Goal: Information Seeking & Learning: Check status

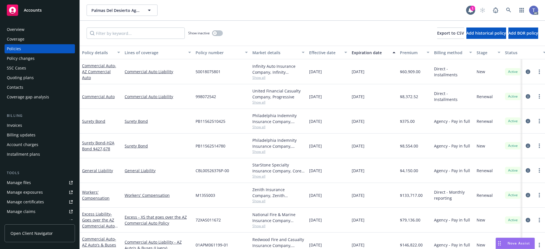
click at [292, 24] on div "Show inactive Export to CSV Add historical policy Add BOR policy" at bounding box center [312, 33] width 465 height 25
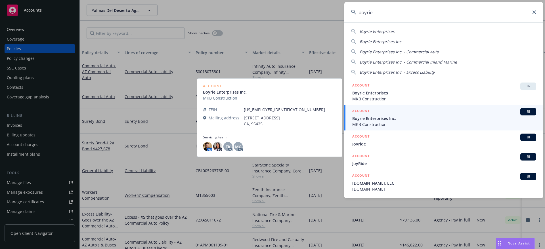
type input "boyrie"
drag, startPoint x: 371, startPoint y: 120, endPoint x: 359, endPoint y: 114, distance: 13.5
click at [372, 120] on span "Boyrie Enterprises Inc." at bounding box center [444, 118] width 184 height 6
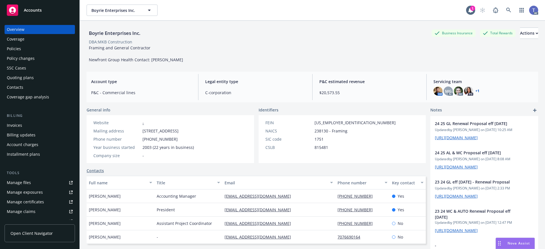
drag, startPoint x: 23, startPoint y: 47, endPoint x: 19, endPoint y: 47, distance: 4.0
click at [23, 47] on div "Policies" at bounding box center [40, 48] width 66 height 9
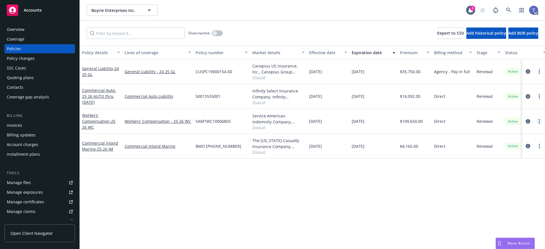
click at [539, 120] on icon "more" at bounding box center [539, 121] width 1 height 5
click at [509, 197] on link "Copy logging email" at bounding box center [509, 200] width 67 height 11
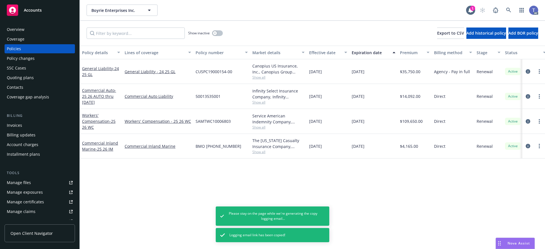
click at [13, 69] on div "SSC Cases" at bounding box center [16, 68] width 19 height 9
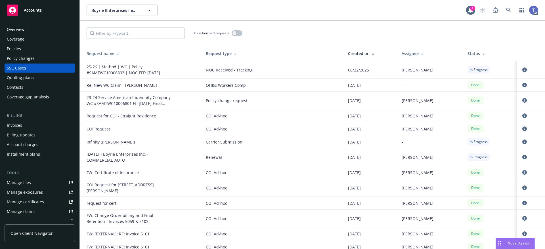
click at [522, 68] on icon "circleInformation" at bounding box center [524, 70] width 5 height 5
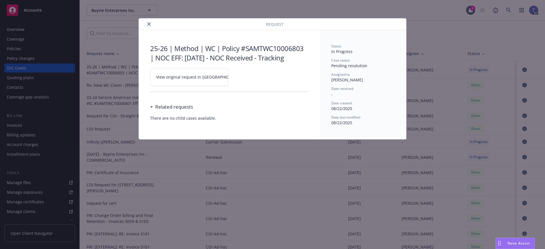
click at [167, 77] on span "View original request in [GEOGRAPHIC_DATA]" at bounding box center [199, 77] width 86 height 6
click at [151, 24] on button "close" at bounding box center [149, 24] width 7 height 7
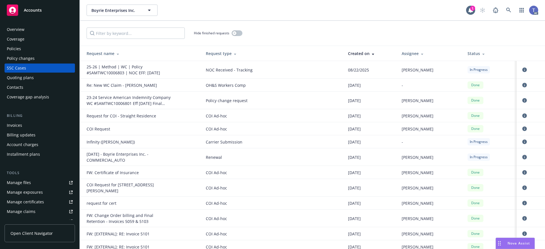
click at [306, 40] on div "Hide finished requests" at bounding box center [312, 33] width 465 height 25
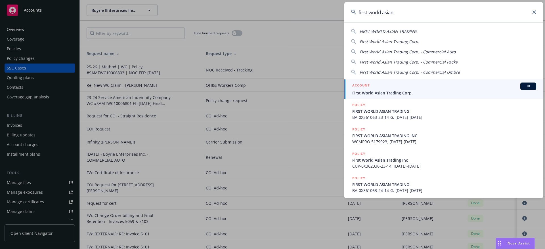
type input "first world asian"
click at [389, 93] on span "First World Asian Trading Corp." at bounding box center [444, 93] width 184 height 6
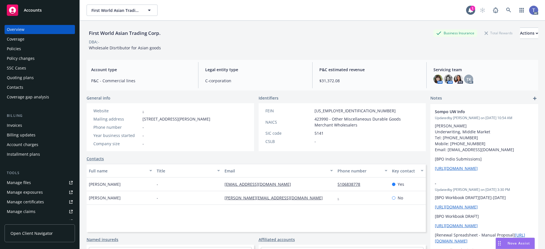
click at [9, 52] on div "Policies" at bounding box center [14, 48] width 14 height 9
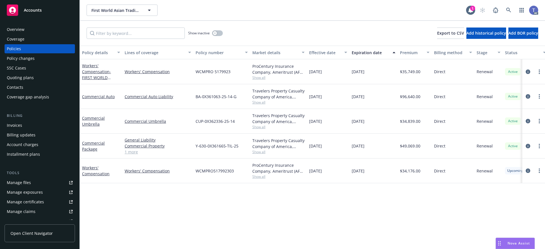
drag, startPoint x: 402, startPoint y: 76, endPoint x: 334, endPoint y: 216, distance: 156.0
click at [335, 226] on div "Policy details Lines of coverage Policy number Market details Effective date Ex…" at bounding box center [312, 147] width 465 height 203
drag, startPoint x: 523, startPoint y: 98, endPoint x: 381, endPoint y: 202, distance: 175.6
click at [381, 202] on div "Policy details Lines of coverage Policy number Market details Effective date Ex…" at bounding box center [312, 147] width 465 height 203
click at [286, 36] on div "Show inactive Export to CSV Add historical policy Add BOR policy" at bounding box center [312, 33] width 465 height 25
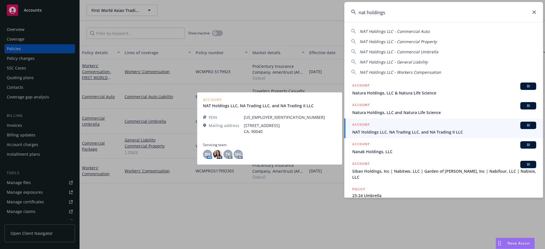
type input "nat holdings"
click at [389, 129] on span "NAT Holdings LLC, NA Trading LLC, and NA Trading II LLC" at bounding box center [444, 132] width 184 height 6
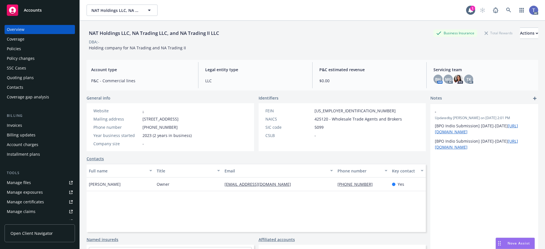
click at [28, 47] on div "Policies" at bounding box center [40, 48] width 66 height 9
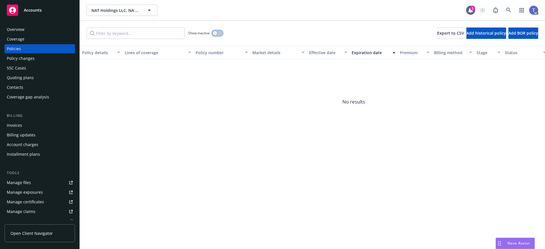
click at [220, 31] on button "button" at bounding box center [217, 33] width 11 height 6
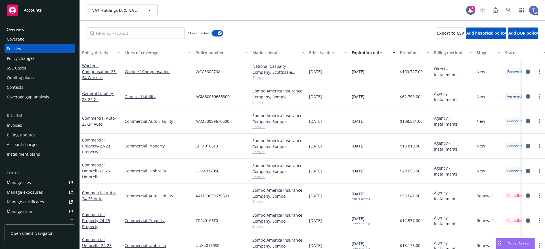
scroll to position [61, 0]
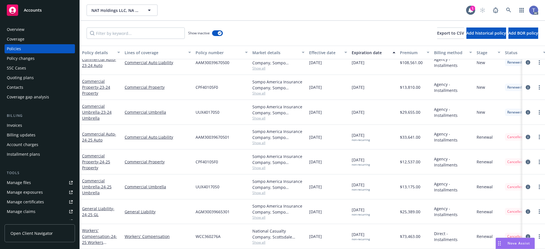
click at [525, 160] on icon "circleInformation" at bounding box center [527, 162] width 5 height 5
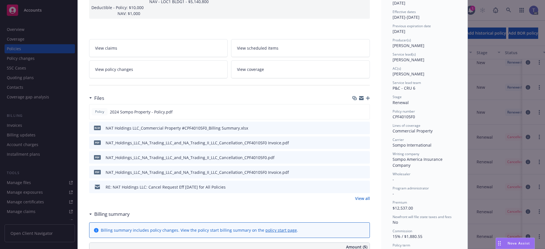
scroll to position [113, 0]
click at [365, 185] on button "preview file" at bounding box center [364, 185] width 6 height 5
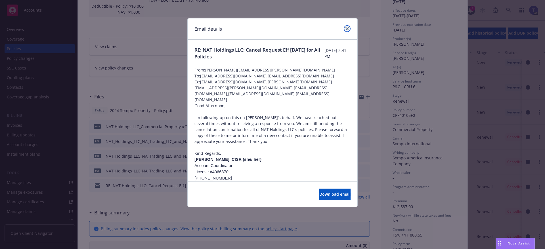
click at [348, 28] on icon "close" at bounding box center [346, 28] width 3 height 3
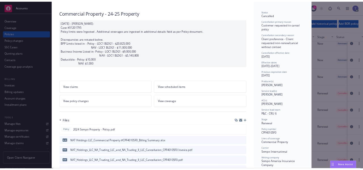
scroll to position [0, 0]
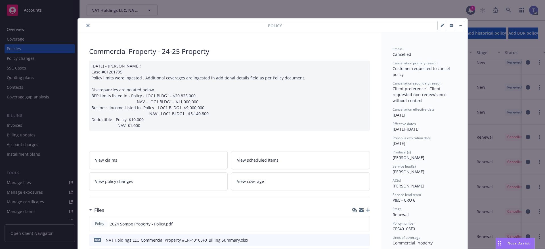
click at [85, 26] on button "close" at bounding box center [88, 25] width 7 height 7
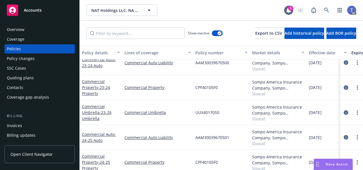
scroll to position [61, 0]
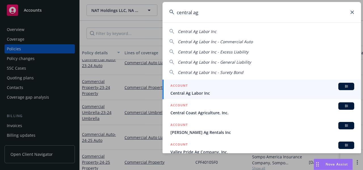
type input "central ag"
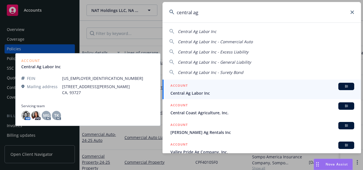
click at [210, 92] on span "Central Ag Labor Inc" at bounding box center [263, 93] width 184 height 6
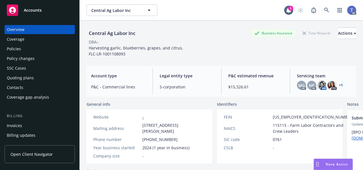
click at [30, 45] on div "Policies" at bounding box center [40, 48] width 66 height 9
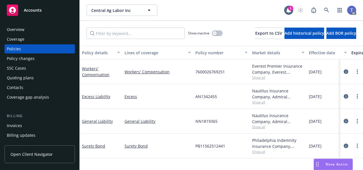
click at [344, 119] on link "circleInformation" at bounding box center [346, 120] width 7 height 7
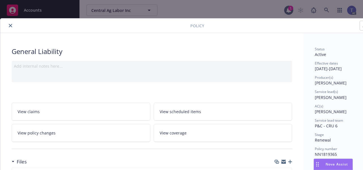
click at [7, 26] on button "close" at bounding box center [10, 25] width 7 height 7
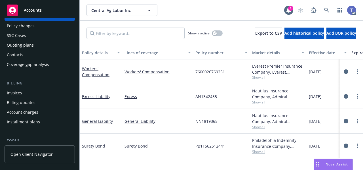
scroll to position [33, 0]
click at [27, 92] on div "Invoices" at bounding box center [40, 92] width 66 height 9
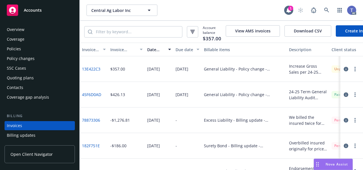
click at [25, 39] on div "Coverage" at bounding box center [40, 39] width 66 height 9
click at [32, 28] on div "Overview" at bounding box center [40, 29] width 66 height 9
